Goal: Entertainment & Leisure: Consume media (video, audio)

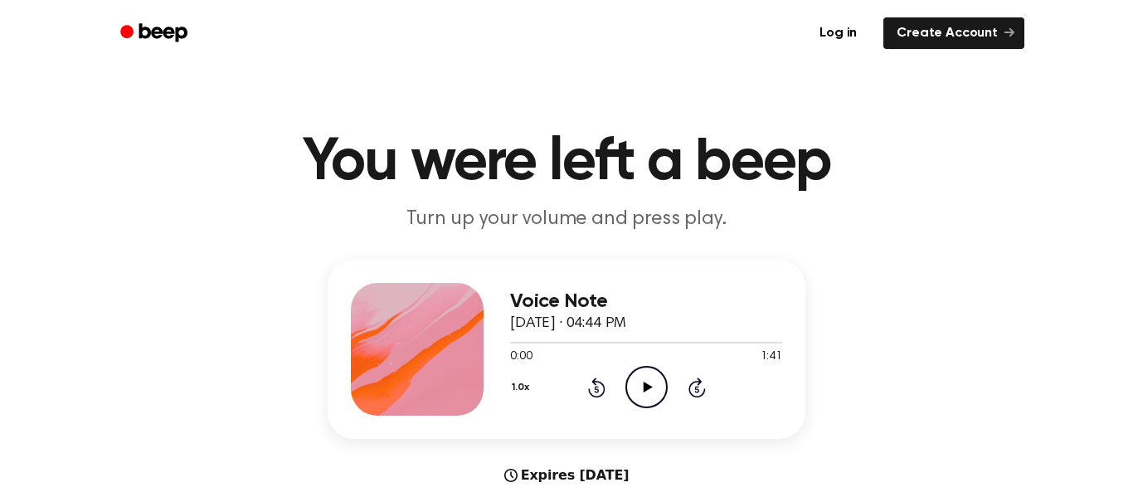
click at [639, 405] on icon "Play Audio" at bounding box center [646, 387] width 42 height 42
click at [587, 389] on icon "Rewind 5 seconds" at bounding box center [596, 388] width 18 height 22
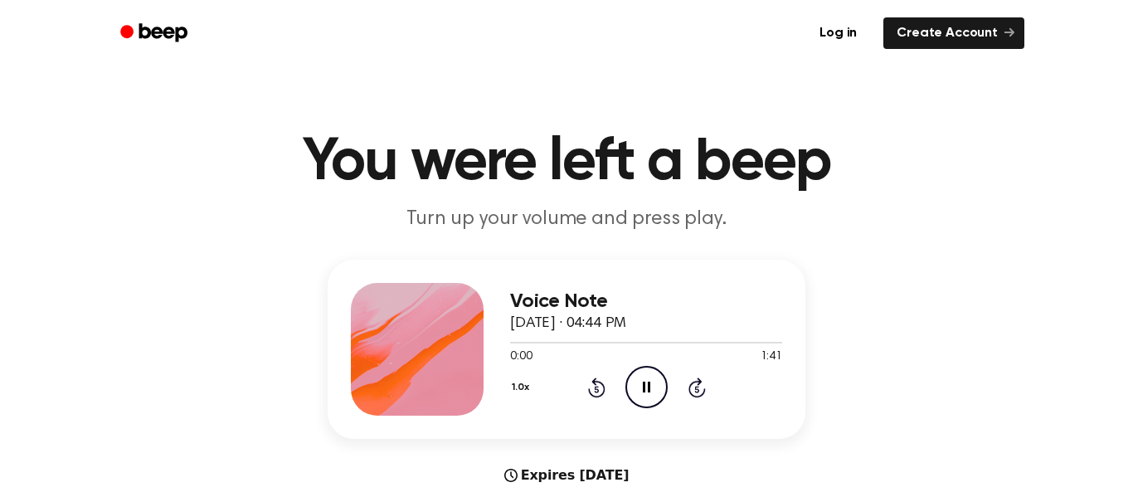
click at [587, 389] on icon "Rewind 5 seconds" at bounding box center [596, 388] width 18 height 22
click at [660, 390] on icon "Pause Audio" at bounding box center [646, 387] width 42 height 42
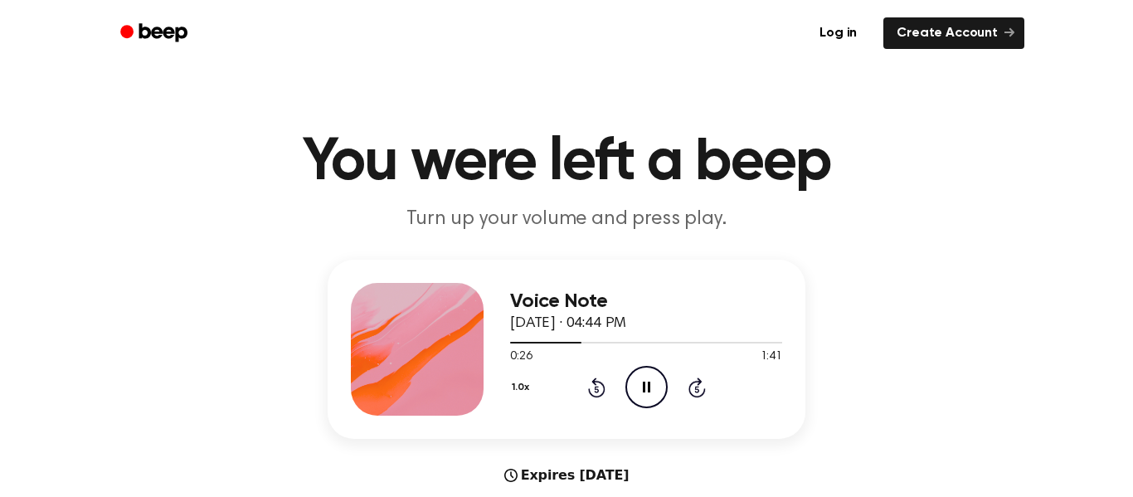
click at [590, 391] on icon "Rewind 5 seconds" at bounding box center [596, 388] width 18 height 22
click at [590, 388] on icon "Rewind 5 seconds" at bounding box center [596, 388] width 18 height 22
click at [593, 382] on icon at bounding box center [596, 387] width 17 height 20
click at [590, 383] on icon "Rewind 5 seconds" at bounding box center [596, 388] width 18 height 22
click at [637, 385] on icon "Pause Audio" at bounding box center [646, 387] width 42 height 42
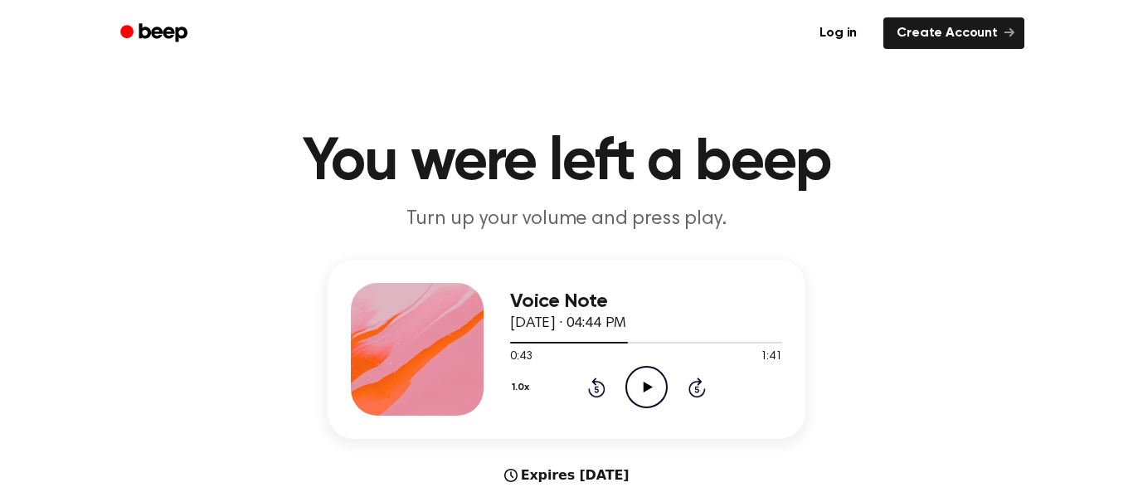
click at [601, 384] on icon at bounding box center [596, 387] width 17 height 20
click at [600, 384] on icon at bounding box center [596, 387] width 17 height 20
click at [634, 396] on icon "Play Audio" at bounding box center [646, 387] width 42 height 42
click at [618, 372] on div "1.0x Rewind 5 seconds Pause Audio Skip 5 seconds" at bounding box center [646, 387] width 272 height 42
